Goal: Information Seeking & Learning: Learn about a topic

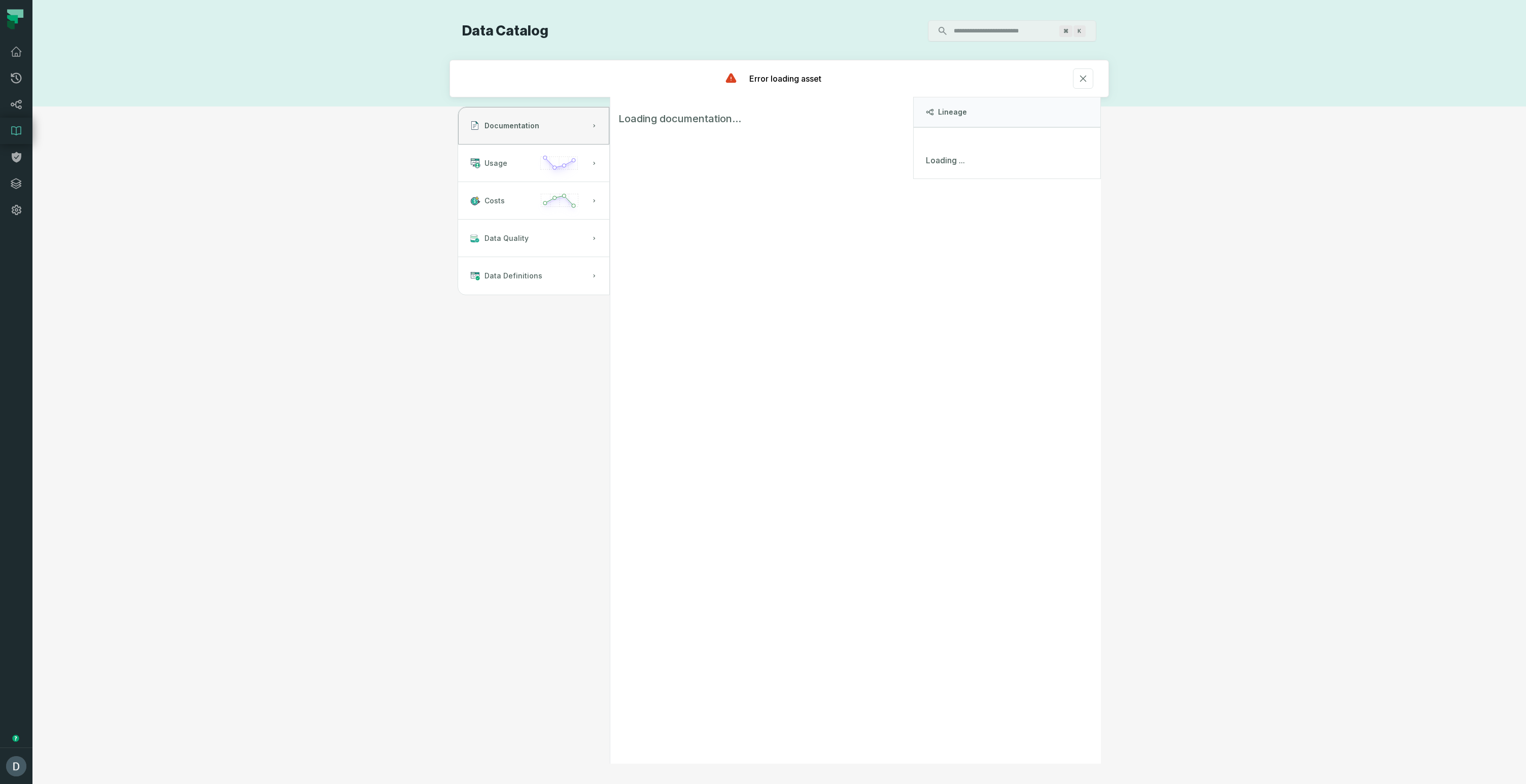
click at [211, 276] on div "Discovery Provider cmdk menu Data Catalog ⌘ K Error loading asset Documentation…" at bounding box center [779, 392] width 1457 height 744
drag, startPoint x: 345, startPoint y: 422, endPoint x: 349, endPoint y: 427, distance: 6.4
click at [349, 427] on div "Discovery Provider cmdk menu Data Catalog ⌘ K Error loading asset Documentation…" at bounding box center [779, 392] width 1457 height 744
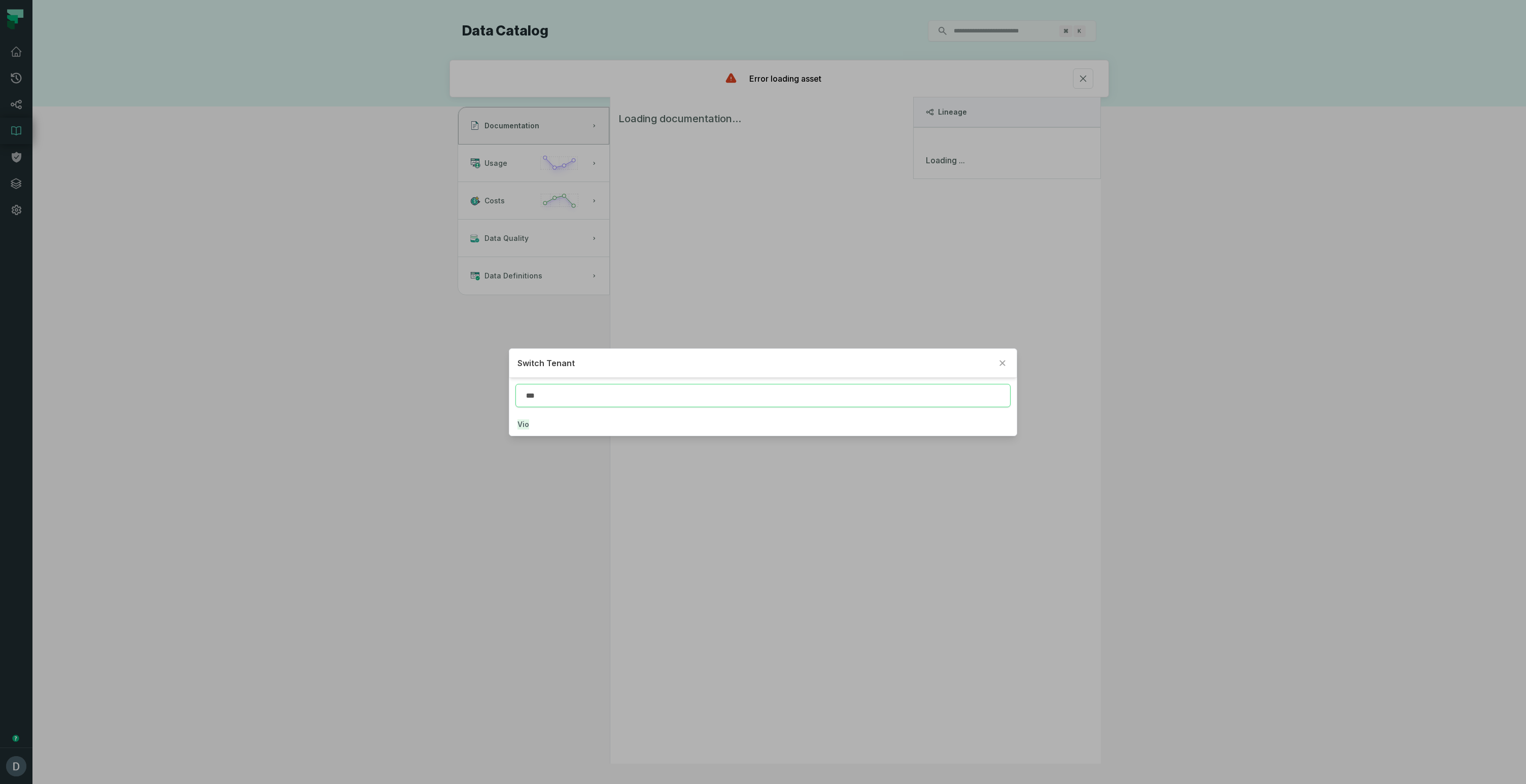
type input "***"
click button "Vio" at bounding box center [763, 425] width 508 height 23
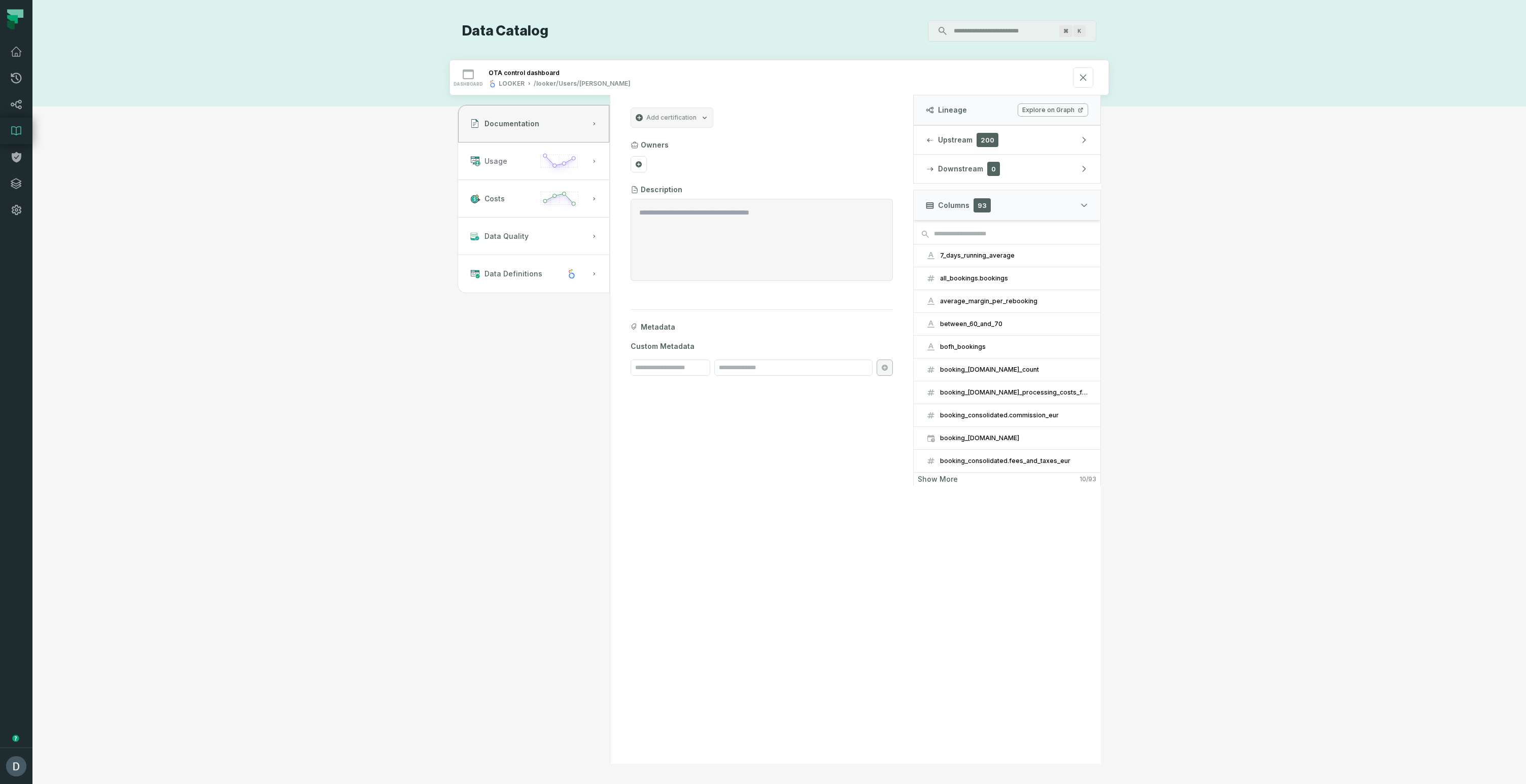
click at [508, 166] on button "Usage" at bounding box center [533, 161] width 151 height 37
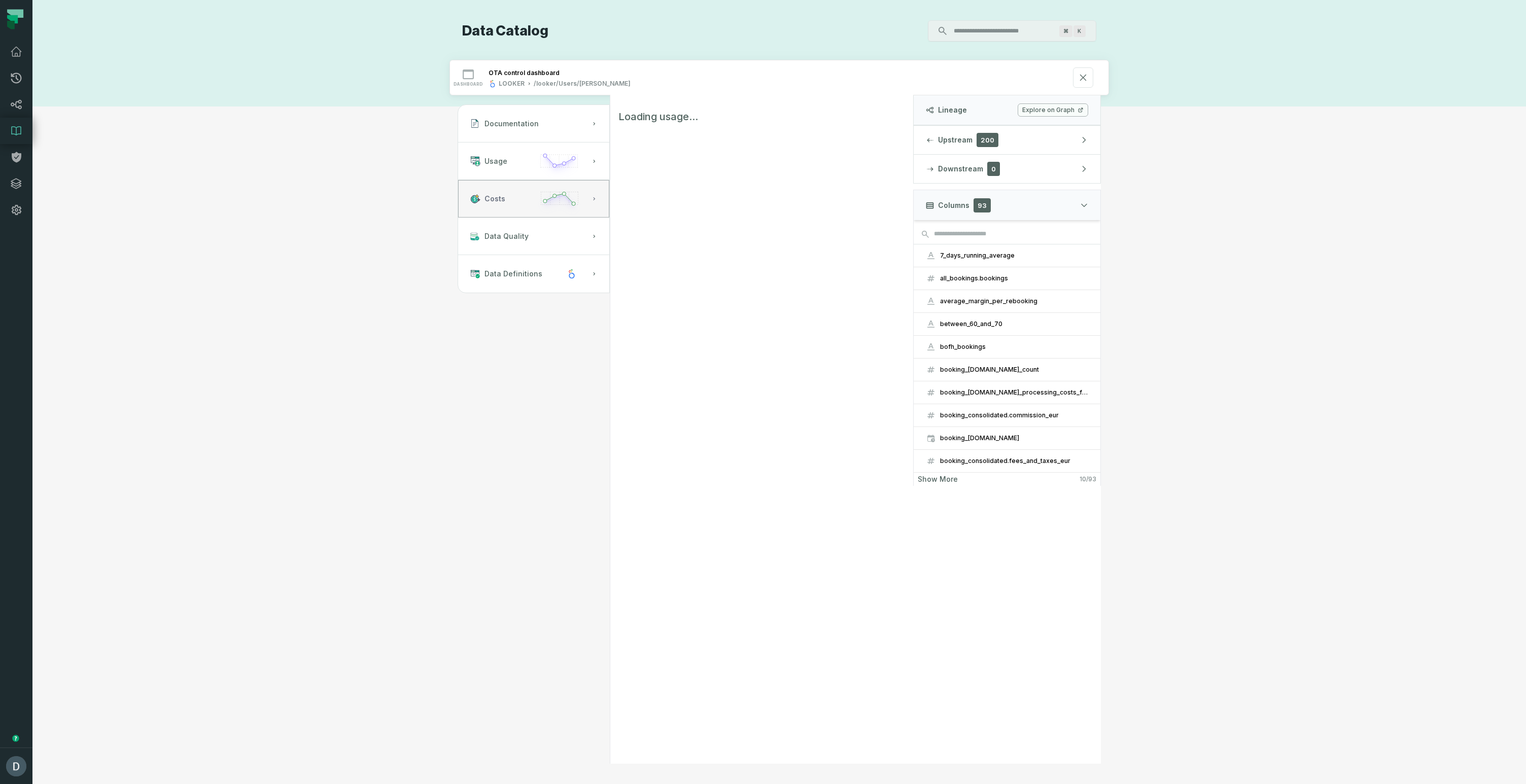
click at [506, 203] on button "Costs" at bounding box center [533, 199] width 151 height 37
click at [515, 167] on button "Usage" at bounding box center [533, 161] width 151 height 37
click at [522, 196] on button "Costs" at bounding box center [533, 199] width 151 height 37
click at [514, 167] on button "Usage" at bounding box center [533, 161] width 151 height 37
click at [510, 233] on span "Data Quality" at bounding box center [506, 236] width 44 height 10
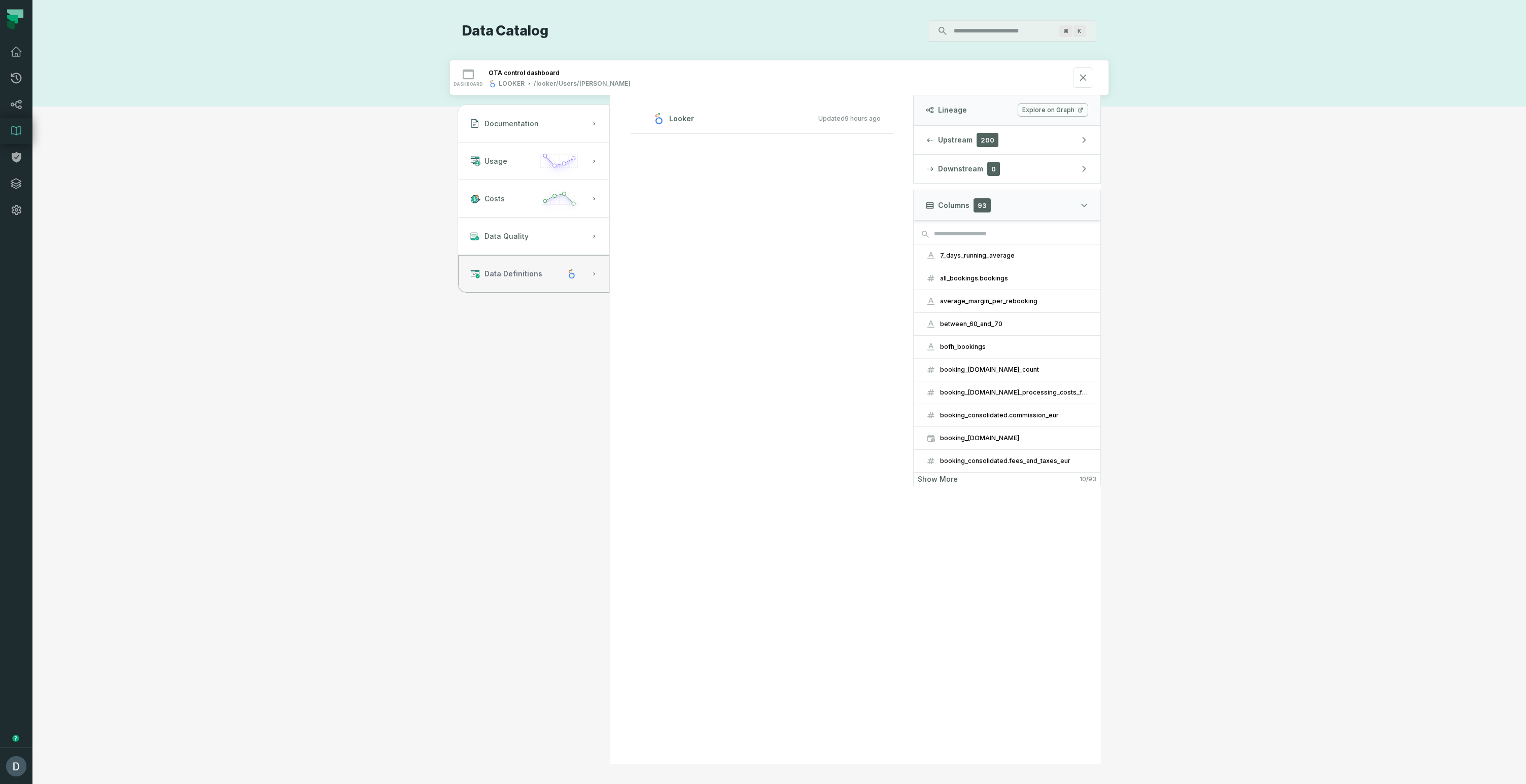
click at [516, 270] on span "Data Definitions" at bounding box center [513, 274] width 58 height 10
click at [541, 249] on button "Data Quality" at bounding box center [533, 236] width 151 height 37
click at [522, 207] on button "Costs" at bounding box center [533, 199] width 151 height 37
click at [508, 181] on button "Costs" at bounding box center [533, 199] width 151 height 37
click at [507, 173] on button "Usage" at bounding box center [533, 161] width 151 height 37
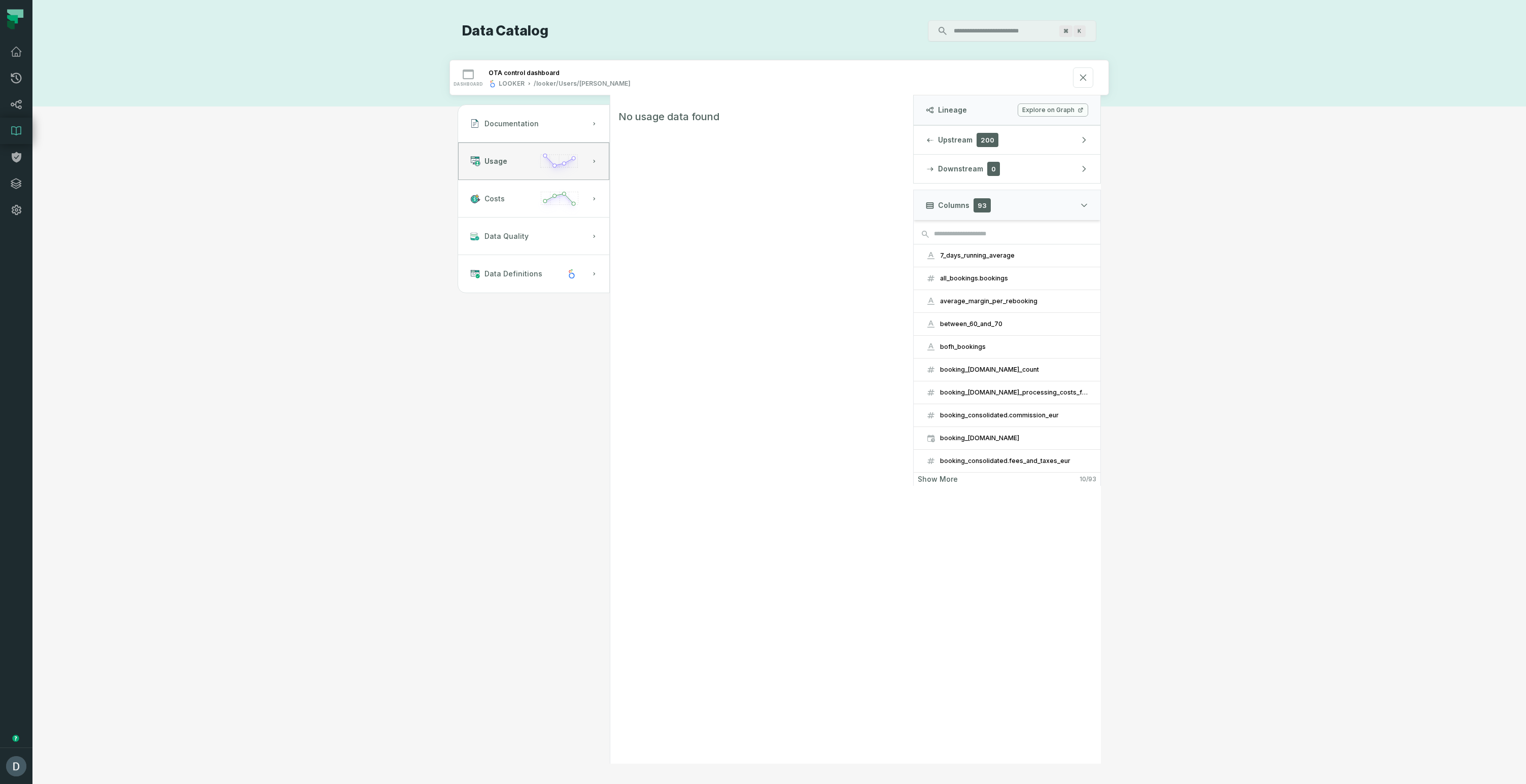
click at [951, 482] on span "Show more" at bounding box center [938, 479] width 40 height 9
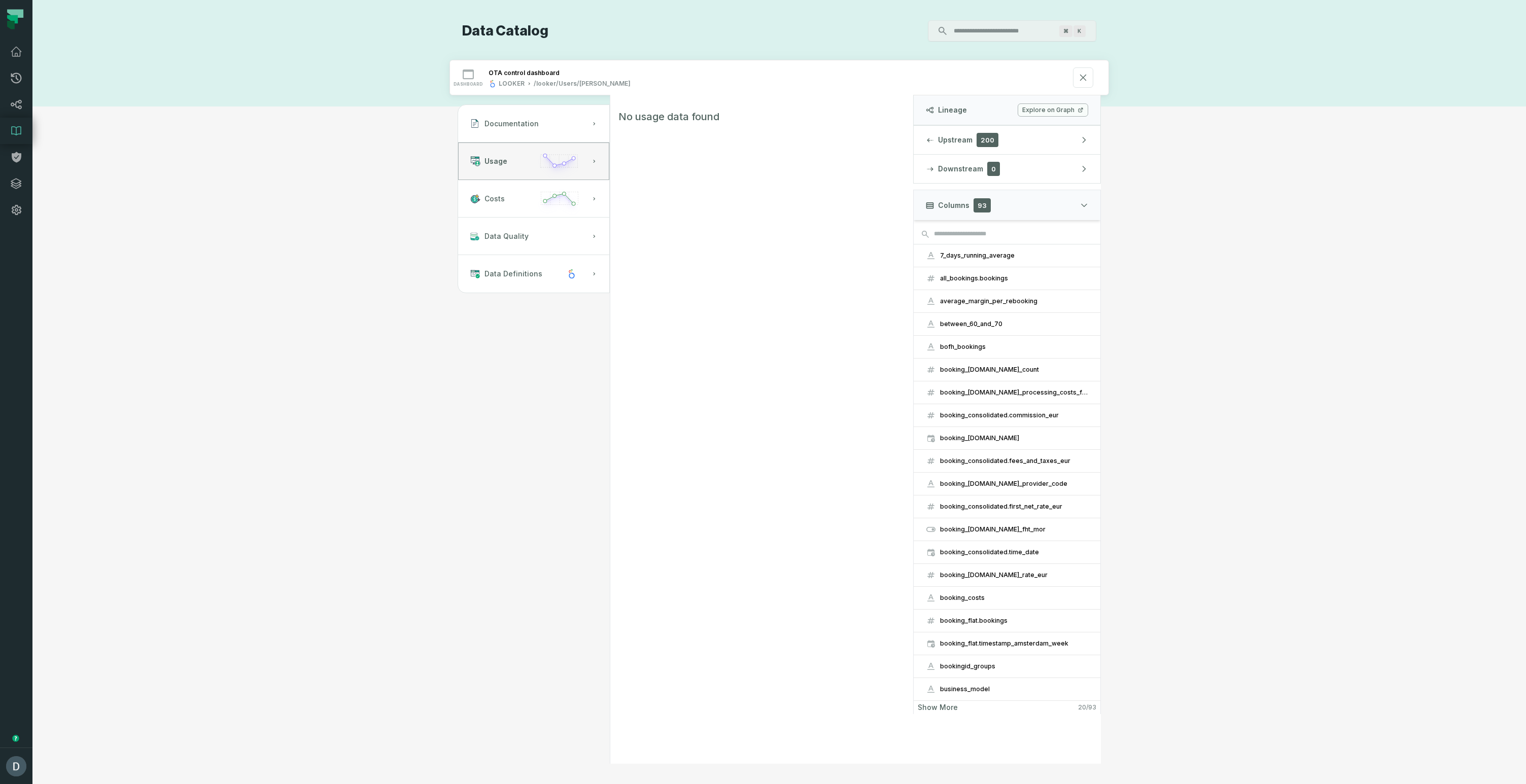
click at [959, 705] on button "Show more 20 / 93" at bounding box center [1007, 708] width 187 height 13
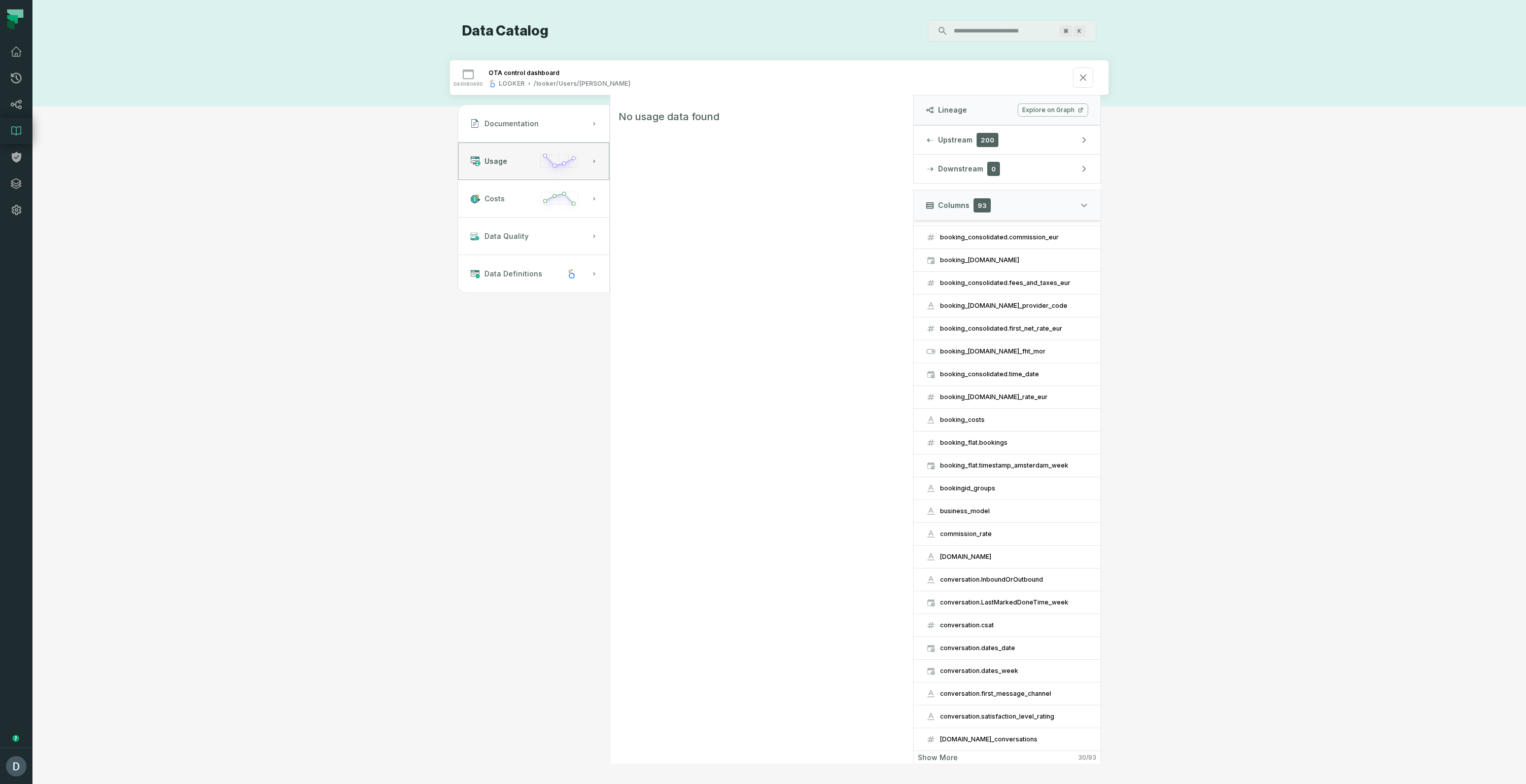
click at [764, 412] on div "No usage data found" at bounding box center [762, 430] width 303 height 668
click at [755, 416] on div "No usage data found" at bounding box center [762, 430] width 303 height 668
click at [535, 203] on button "Costs" at bounding box center [533, 199] width 151 height 37
click at [526, 156] on button "Usage" at bounding box center [533, 161] width 151 height 37
click at [518, 251] on button "Data Quality" at bounding box center [533, 236] width 151 height 37
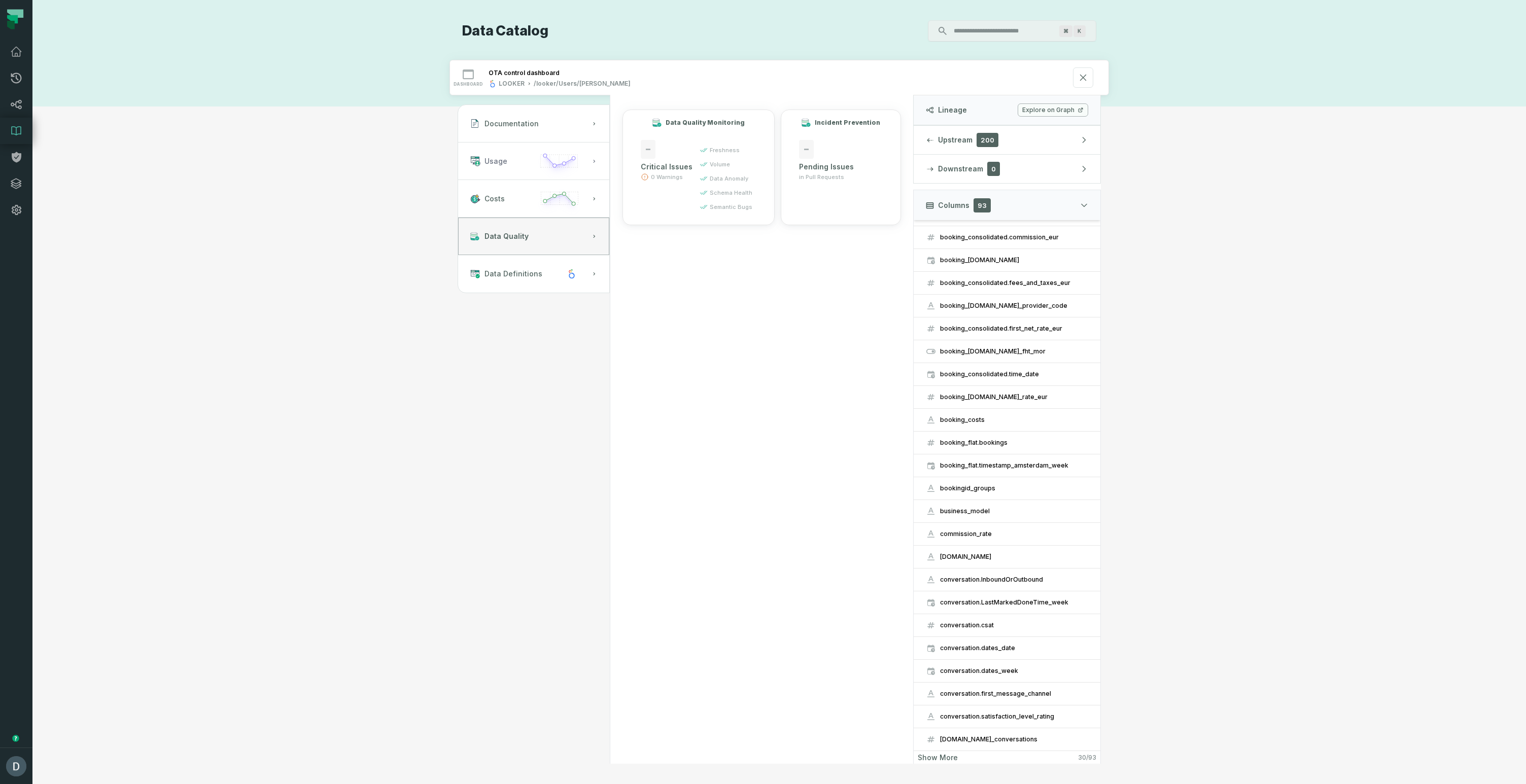
click at [530, 156] on button "Usage" at bounding box center [533, 161] width 151 height 37
click at [527, 129] on button "Documentation" at bounding box center [533, 123] width 151 height 37
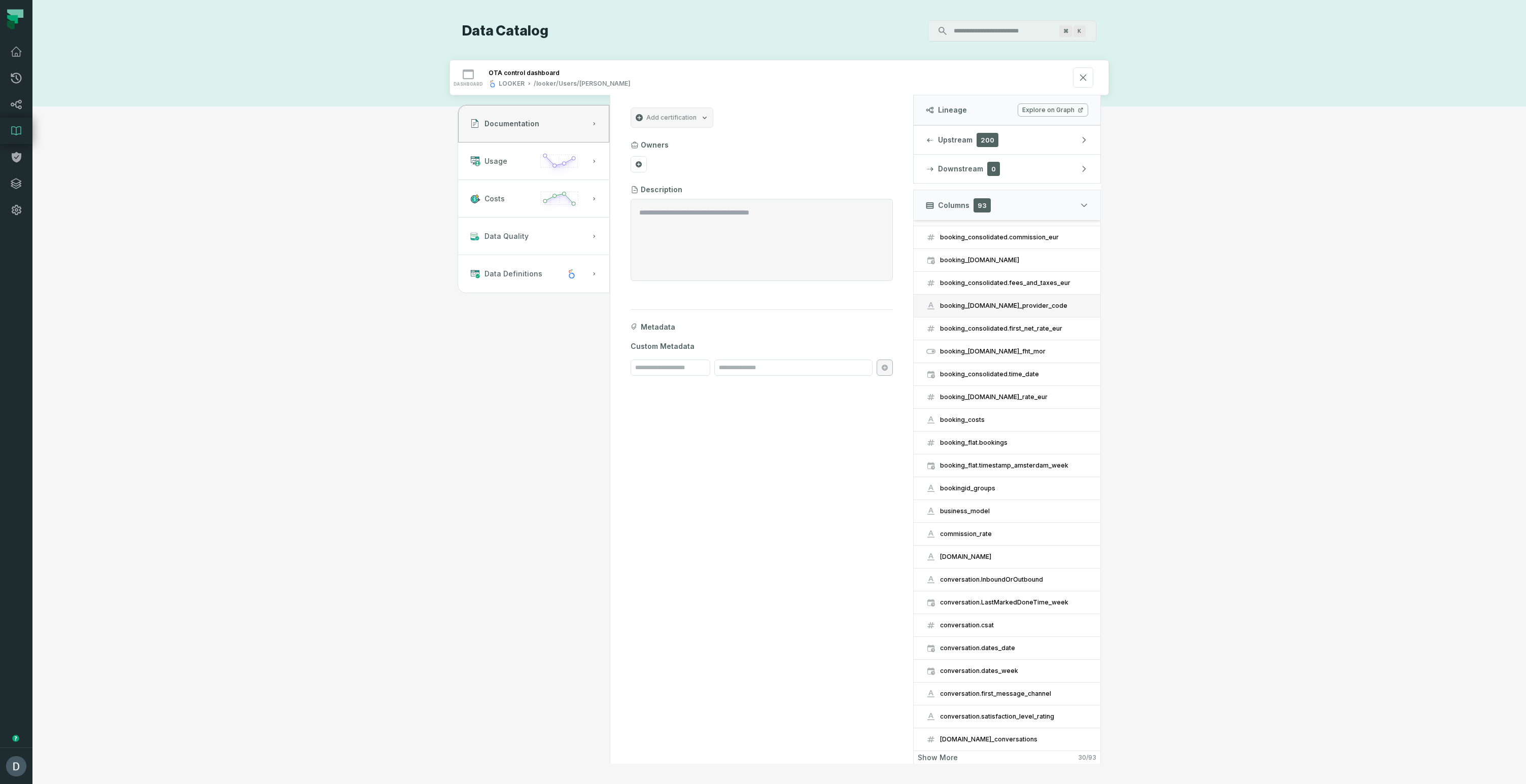
scroll to position [0, 0]
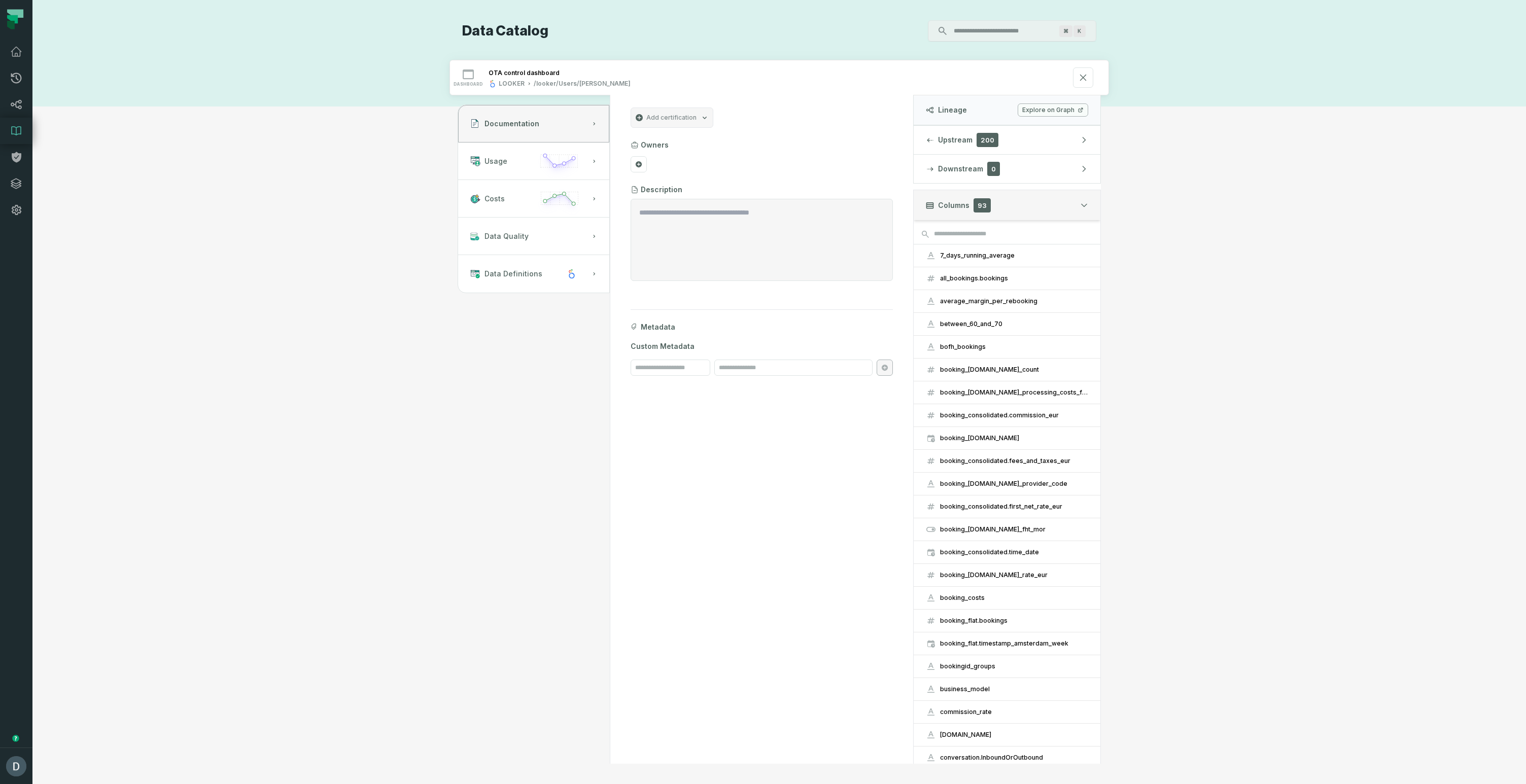
click at [1063, 210] on button "Columns 93" at bounding box center [1007, 204] width 188 height 30
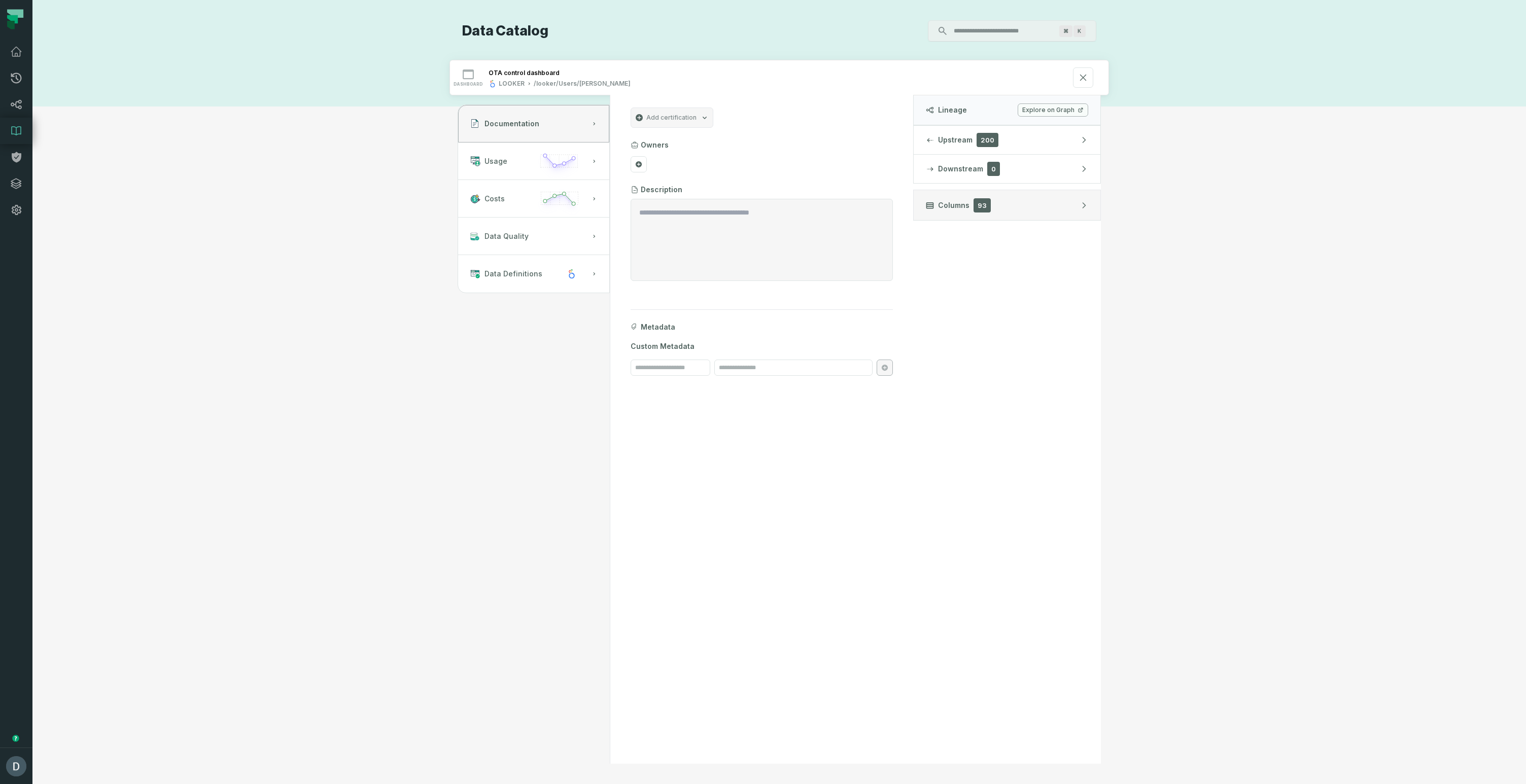
click at [1063, 210] on button "Columns 93" at bounding box center [1007, 204] width 188 height 30
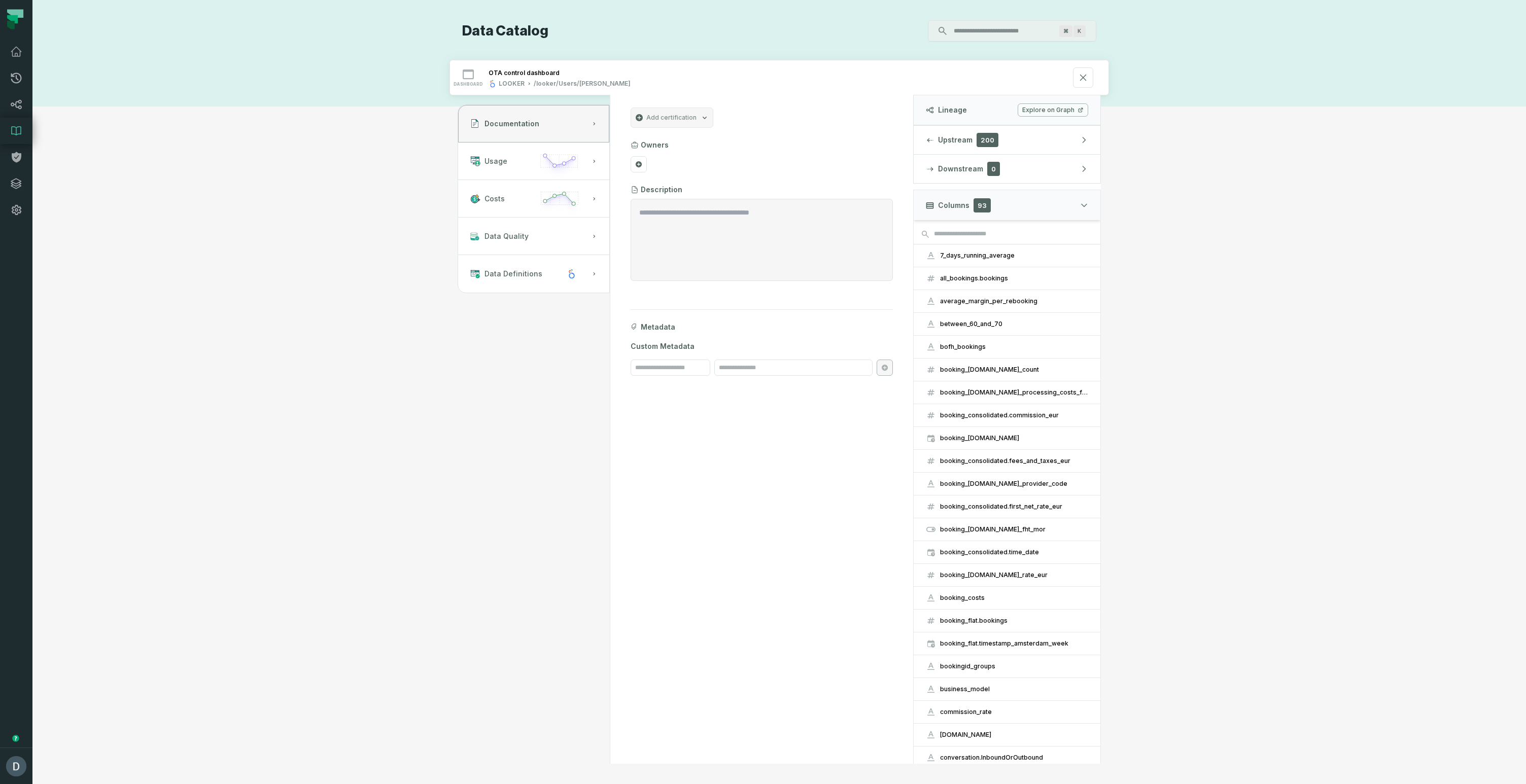
scroll to position [178, 0]
